Goal: Task Accomplishment & Management: Manage account settings

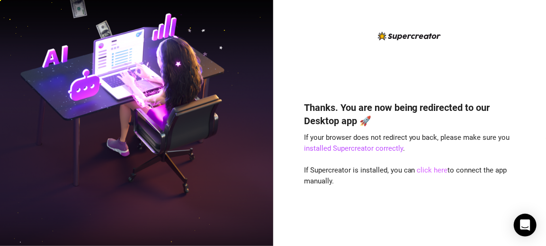
click at [425, 168] on link "click here" at bounding box center [432, 170] width 31 height 9
click at [429, 184] on div "Thanks. You are now being redirected to our Desktop app 🚀 If your browser does …" at bounding box center [409, 159] width 211 height 143
click at [435, 170] on link "click here" at bounding box center [432, 170] width 31 height 9
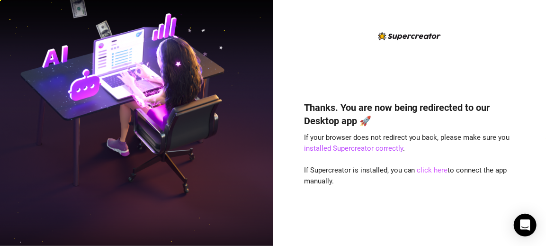
click at [435, 170] on link "click here" at bounding box center [432, 170] width 31 height 9
click at [430, 181] on div "Thanks. You are now being redirected to our Desktop app 🚀 If your browser does …" at bounding box center [409, 159] width 211 height 143
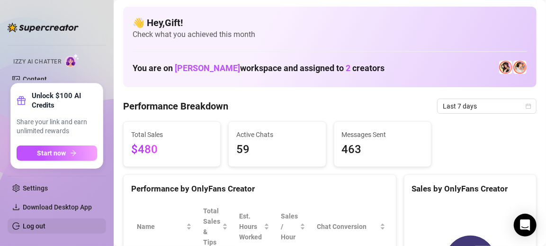
click at [35, 223] on link "Log out" at bounding box center [34, 226] width 23 height 8
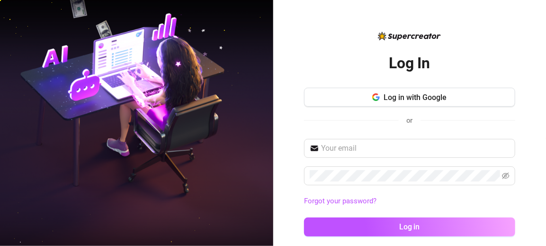
scroll to position [9, 0]
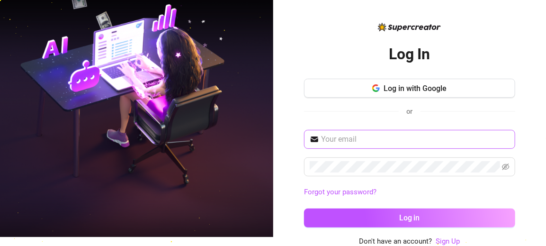
click at [389, 131] on span at bounding box center [409, 139] width 211 height 19
click at [383, 134] on input "text" at bounding box center [415, 139] width 189 height 11
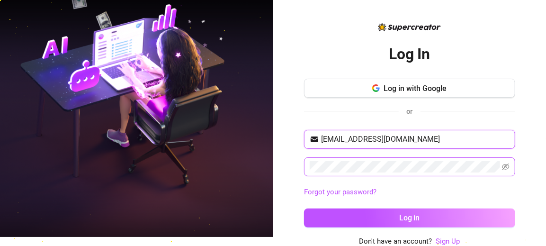
type input "girlafrican57@gmail.com"
click at [505, 163] on icon "eye-invisible" at bounding box center [506, 167] width 8 height 8
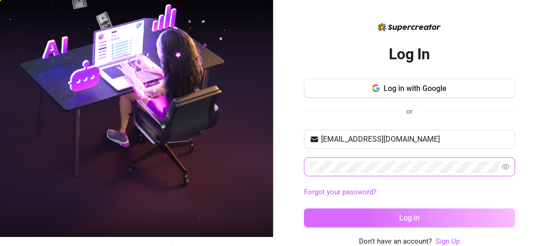
click at [380, 217] on button "Log in" at bounding box center [409, 217] width 211 height 19
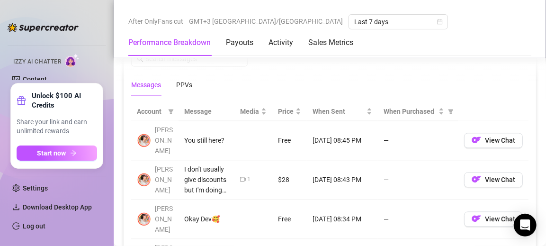
scroll to position [865, 0]
click at [504, 136] on span "View Chat" at bounding box center [500, 140] width 30 height 8
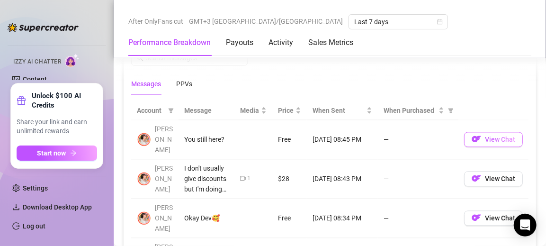
click at [493, 136] on span "View Chat" at bounding box center [500, 140] width 30 height 8
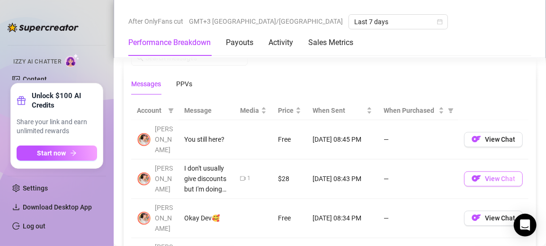
click at [488, 175] on span "View Chat" at bounding box center [500, 179] width 30 height 8
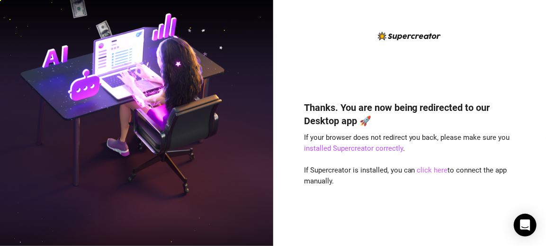
click at [435, 166] on link "click here" at bounding box center [432, 170] width 31 height 9
click at [433, 172] on link "click here" at bounding box center [432, 170] width 31 height 9
click at [432, 169] on link "click here" at bounding box center [432, 170] width 31 height 9
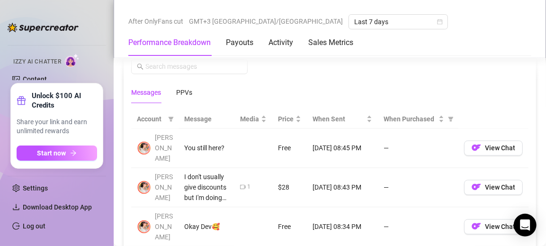
scroll to position [858, 0]
click at [500, 143] on span "View Chat" at bounding box center [500, 147] width 30 height 8
click at [487, 143] on span "View Chat" at bounding box center [500, 147] width 30 height 8
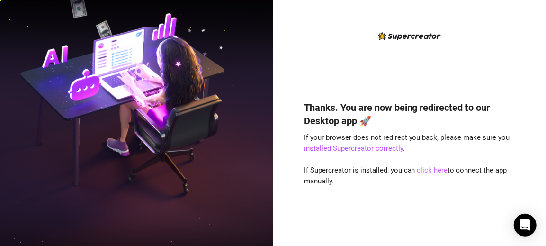
click at [419, 169] on link "click here" at bounding box center [432, 170] width 31 height 9
click at [420, 172] on link "click here" at bounding box center [432, 170] width 31 height 9
click at [427, 171] on link "click here" at bounding box center [432, 170] width 31 height 9
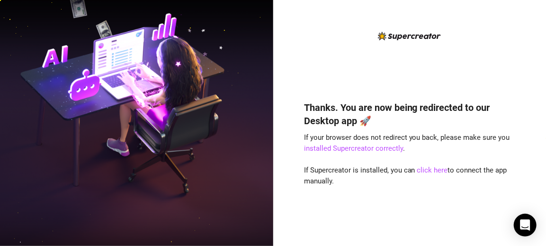
click at [348, 220] on div "Thanks. You are now being redirected to our Desktop app 🚀 If your browser does …" at bounding box center [409, 159] width 211 height 143
click at [435, 169] on link "click here" at bounding box center [432, 170] width 31 height 9
click at [435, 176] on div "Thanks. You are now being redirected to our Desktop app 🚀 If your browser does …" at bounding box center [409, 159] width 211 height 143
click at [437, 168] on link "click here" at bounding box center [432, 170] width 31 height 9
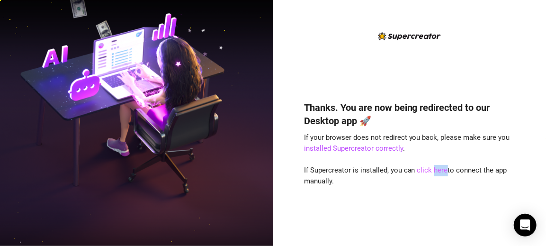
click at [437, 168] on link "click here" at bounding box center [432, 170] width 31 height 9
click at [443, 190] on div "Thanks. You are now being redirected to our Desktop app 🚀 If your browser does …" at bounding box center [409, 159] width 211 height 143
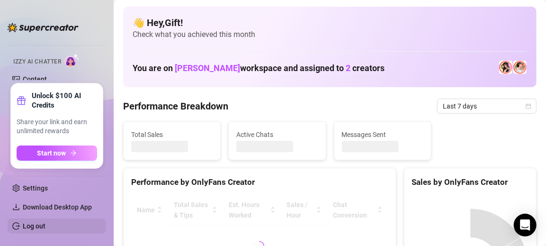
click at [38, 223] on link "Log out" at bounding box center [34, 226] width 23 height 8
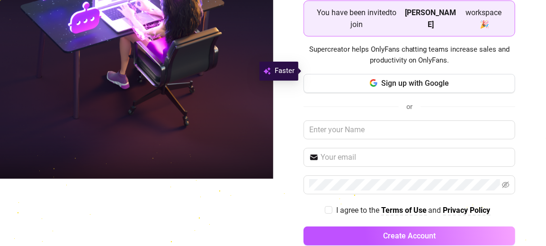
scroll to position [72, 0]
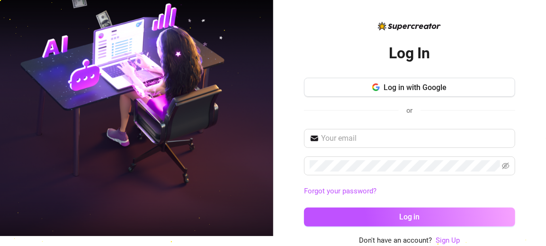
scroll to position [9, 0]
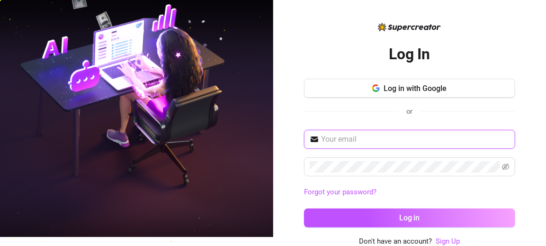
click at [377, 134] on input "text" at bounding box center [415, 139] width 189 height 11
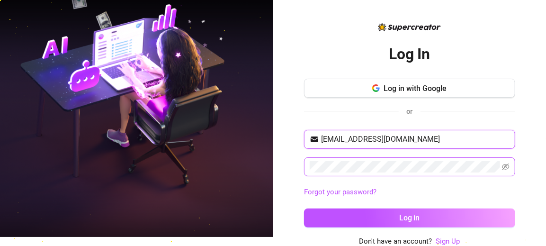
type input "[EMAIL_ADDRESS][DOMAIN_NAME]"
click at [378, 157] on span at bounding box center [409, 166] width 211 height 19
click at [503, 166] on icon "eye-invisible" at bounding box center [507, 166] width 8 height 7
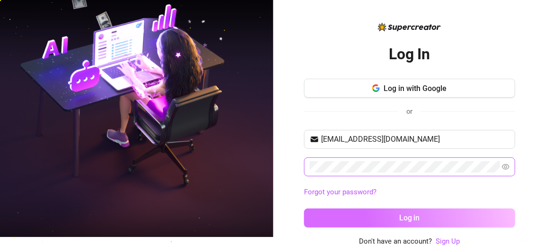
click at [482, 211] on button "Log in" at bounding box center [409, 217] width 211 height 19
